Goal: Task Accomplishment & Management: Manage account settings

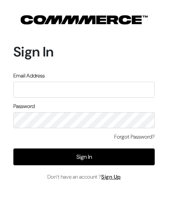
click at [122, 89] on input "text" at bounding box center [83, 90] width 141 height 16
click at [101, 89] on input "text" at bounding box center [83, 90] width 141 height 16
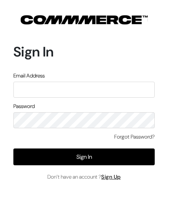
click at [153, 90] on input "text" at bounding box center [83, 90] width 141 height 16
click at [155, 91] on div "Sign In Email Address Password Forgot Password? Sign In Don’t have an account ?…" at bounding box center [84, 101] width 168 height 202
click at [97, 78] on div "Email Address" at bounding box center [83, 85] width 141 height 26
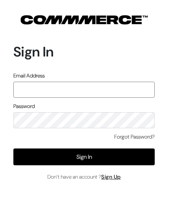
click at [105, 96] on input "text" at bounding box center [83, 90] width 141 height 16
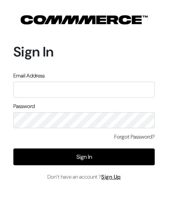
click at [106, 109] on div "Password" at bounding box center [83, 115] width 141 height 26
